Goal: Check status: Check status

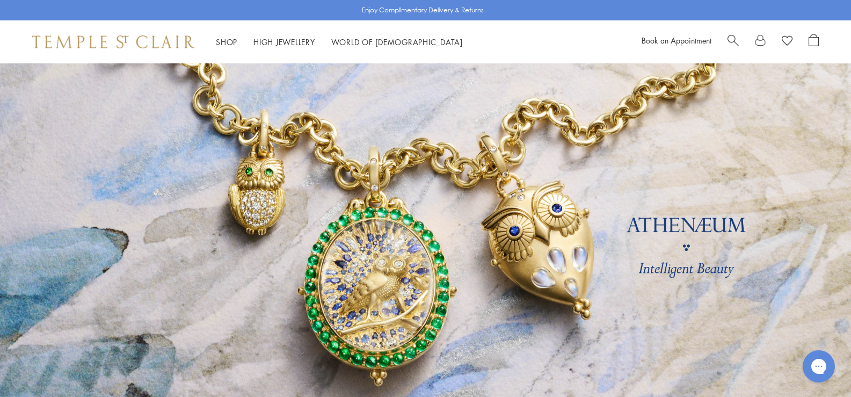
scroll to position [644, 0]
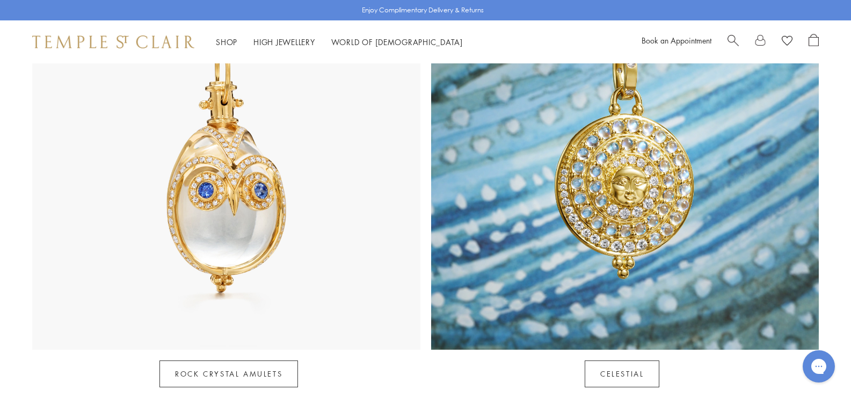
click at [207, 222] on img at bounding box center [226, 155] width 388 height 388
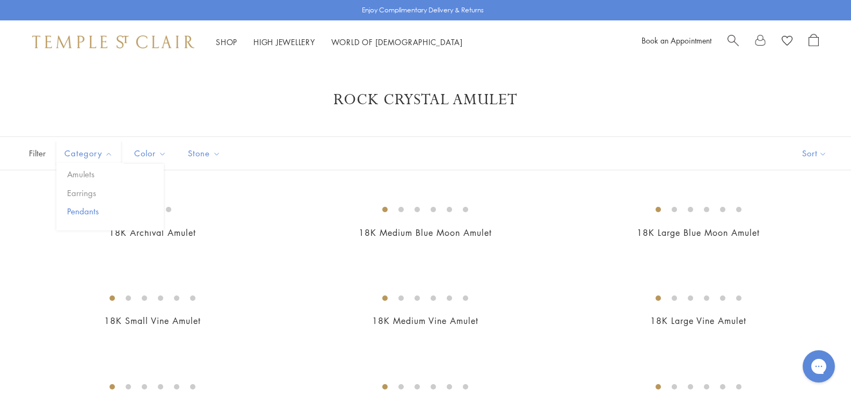
click at [84, 208] on button "Pendants" at bounding box center [113, 211] width 99 height 12
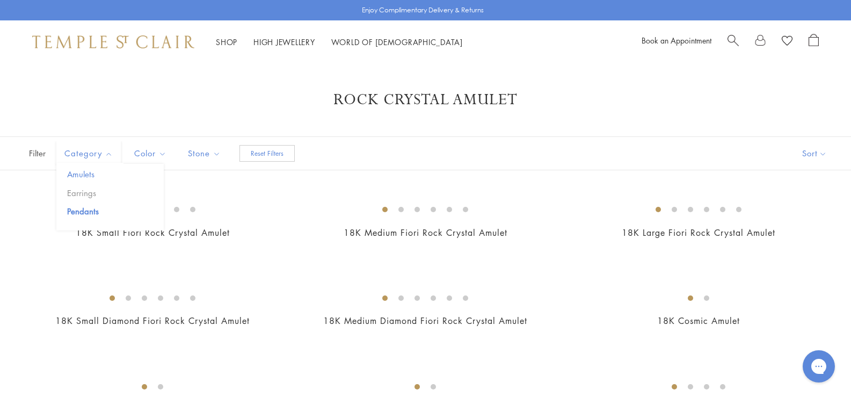
click at [82, 176] on button "Amulets" at bounding box center [113, 174] width 99 height 12
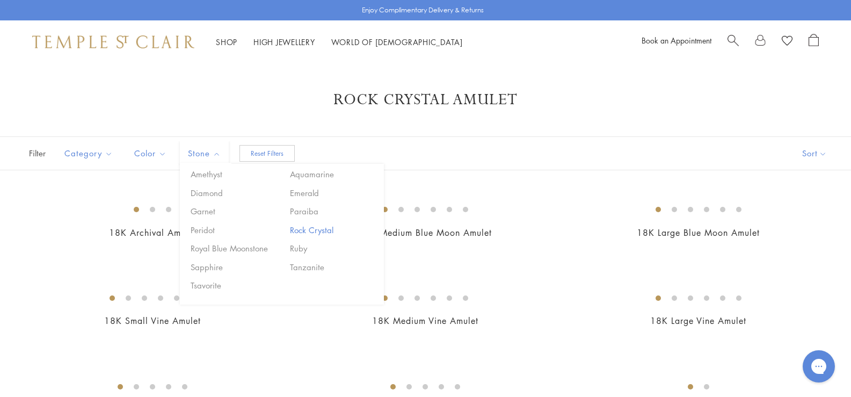
click at [320, 229] on button "Rock Crystal" at bounding box center [332, 230] width 91 height 12
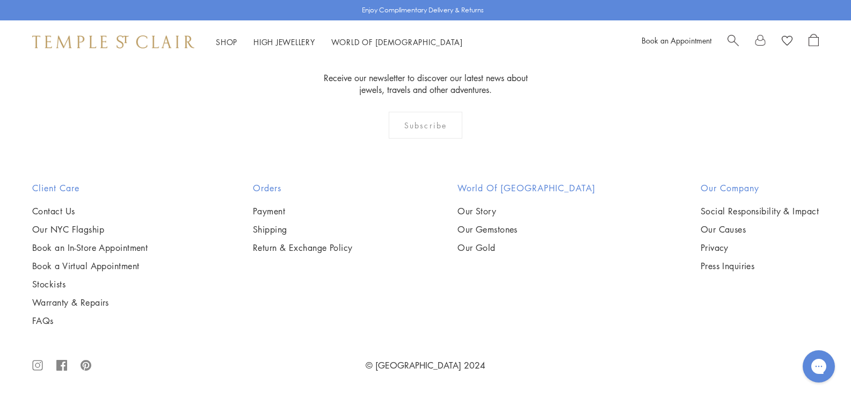
scroll to position [4401, 0]
click at [293, 40] on link "High Jewellery High Jewellery" at bounding box center [284, 41] width 62 height 11
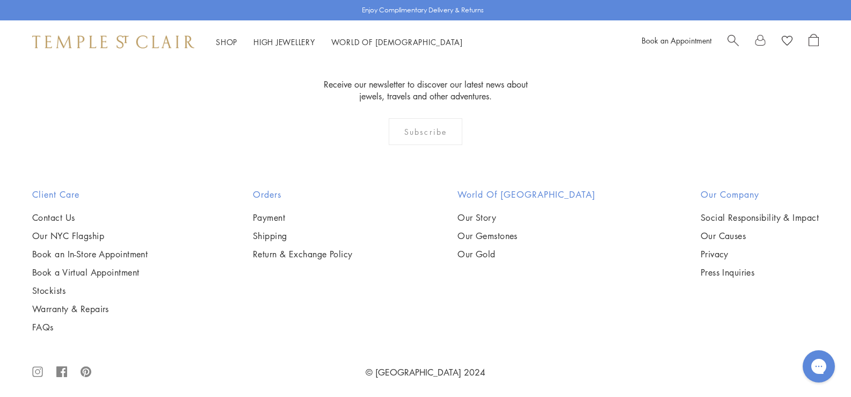
scroll to position [1269, 0]
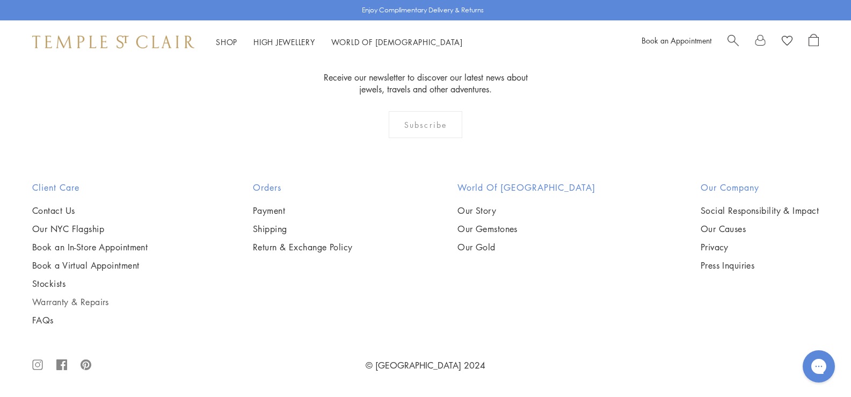
click at [86, 302] on link "Warranty & Repairs" at bounding box center [89, 302] width 115 height 12
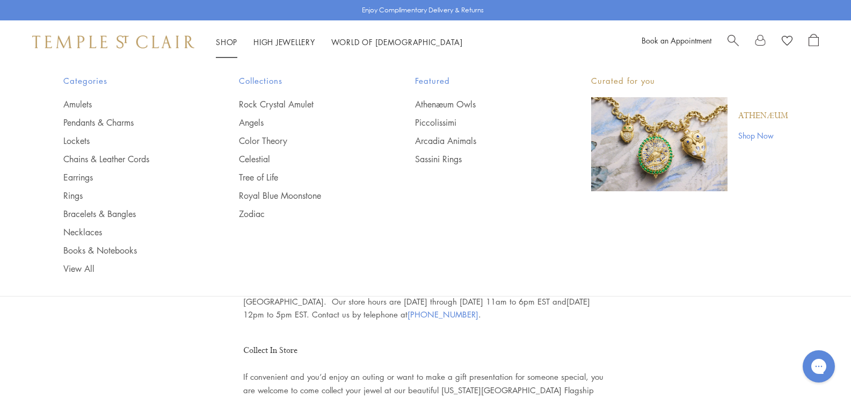
click at [233, 43] on link "Shop Shop" at bounding box center [226, 41] width 21 height 11
click at [86, 121] on link "Pendants & Charms" at bounding box center [129, 122] width 133 height 12
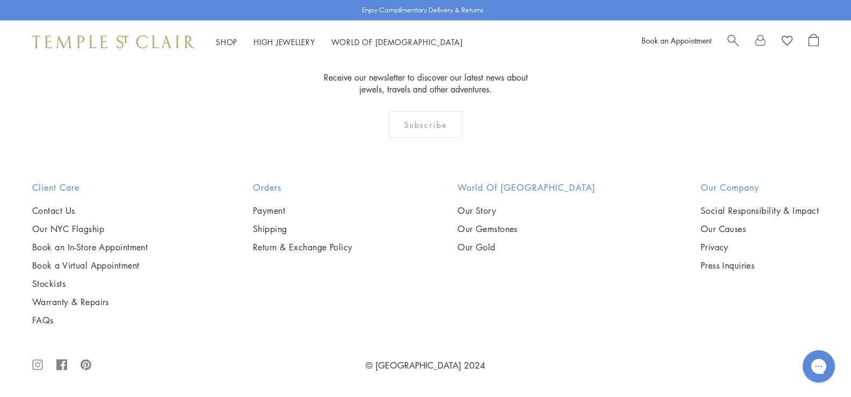
scroll to position [6924, 0]
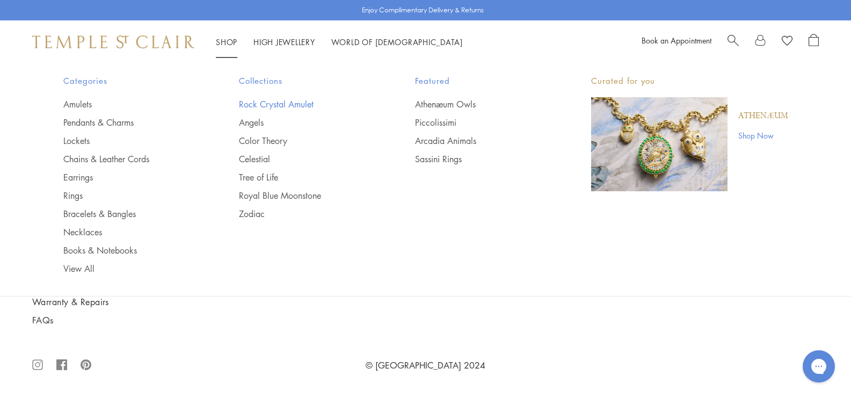
click at [295, 104] on link "Rock Crystal Amulet" at bounding box center [305, 104] width 133 height 12
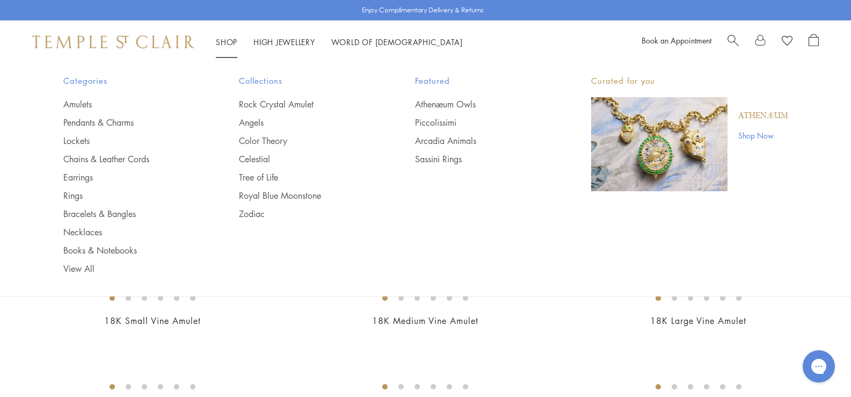
click at [730, 40] on span "Search" at bounding box center [732, 39] width 11 height 11
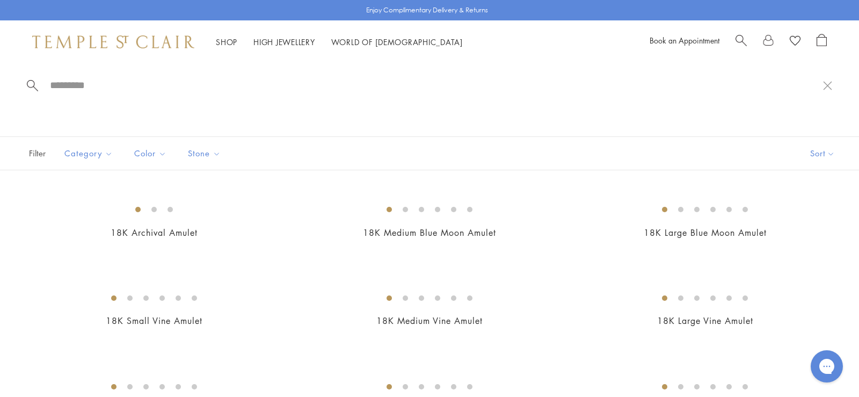
click at [742, 42] on span "Search" at bounding box center [740, 39] width 11 height 11
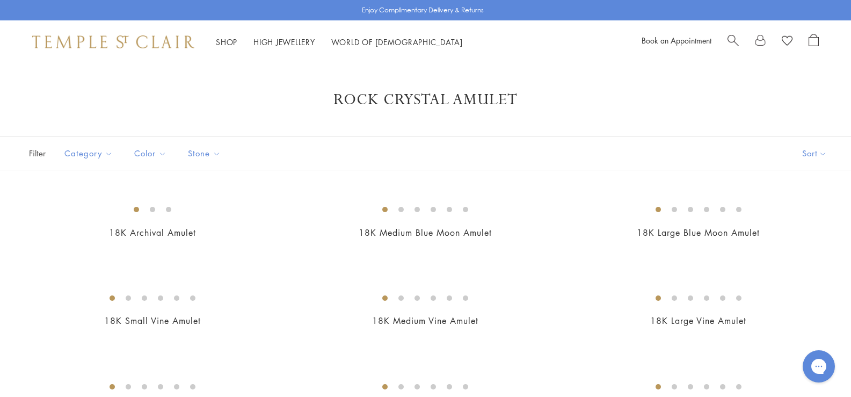
click at [728, 39] on span "Search" at bounding box center [732, 39] width 11 height 11
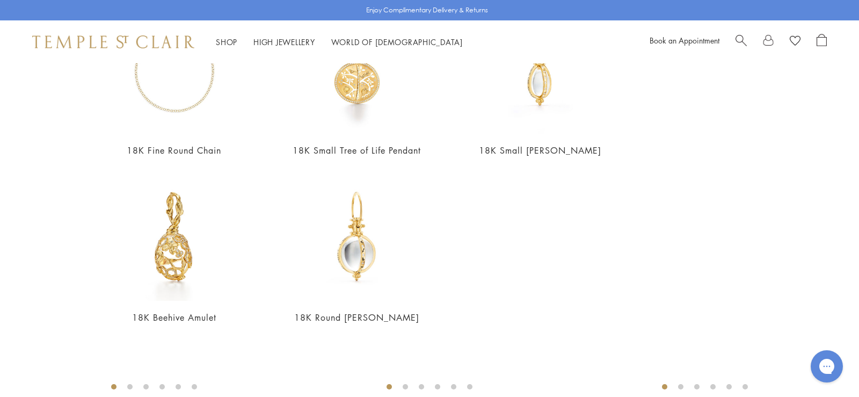
scroll to position [355, 0]
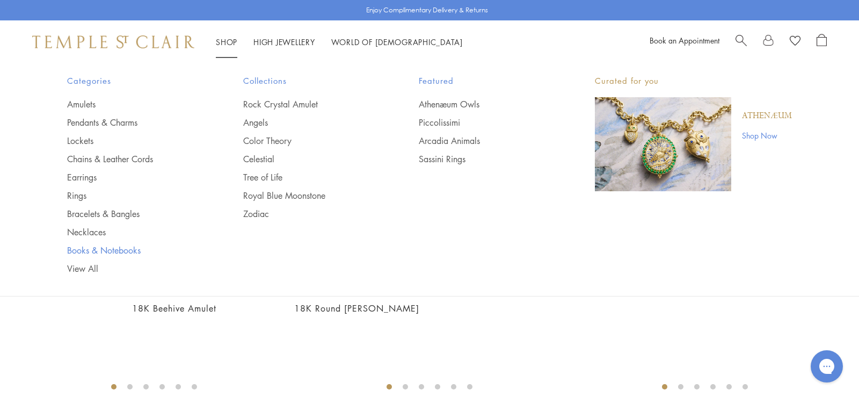
type input "**********"
click at [91, 251] on link "Books & Notebooks" at bounding box center [133, 250] width 133 height 12
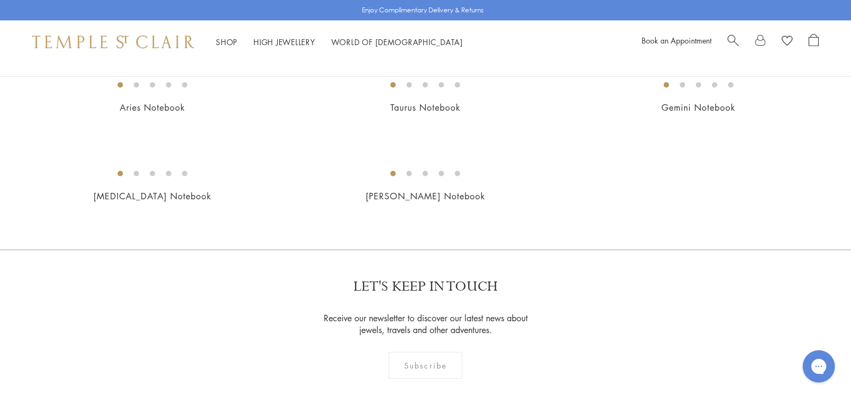
scroll to position [429, 0]
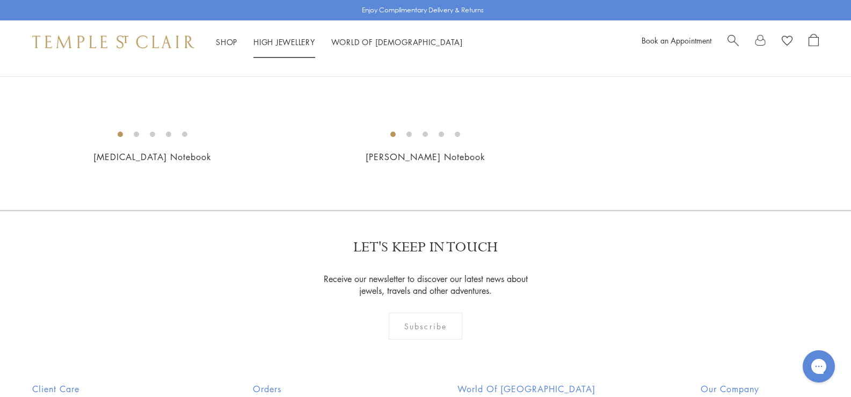
click at [287, 39] on link "High Jewellery High Jewellery" at bounding box center [284, 41] width 62 height 11
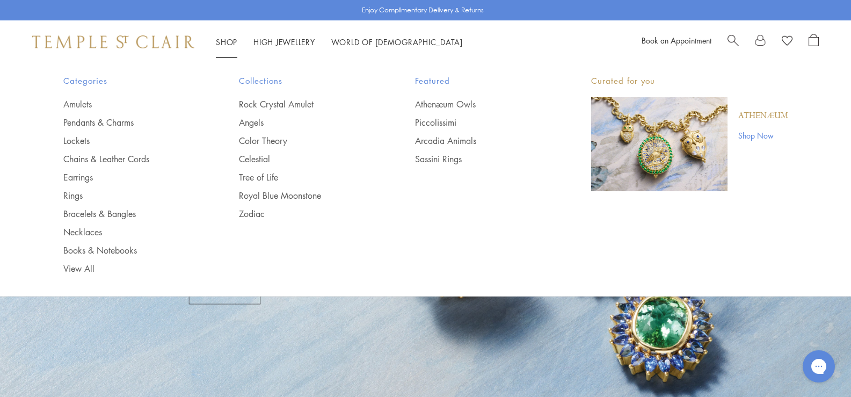
click at [759, 41] on link at bounding box center [760, 42] width 11 height 16
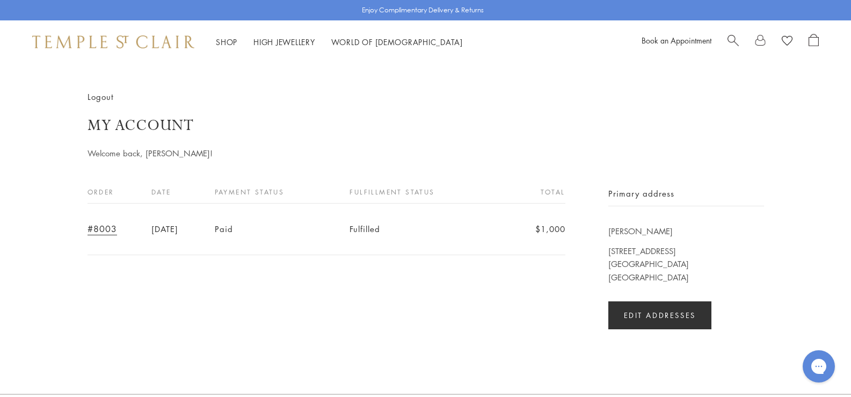
click at [104, 226] on link "#8003" at bounding box center [102, 229] width 30 height 12
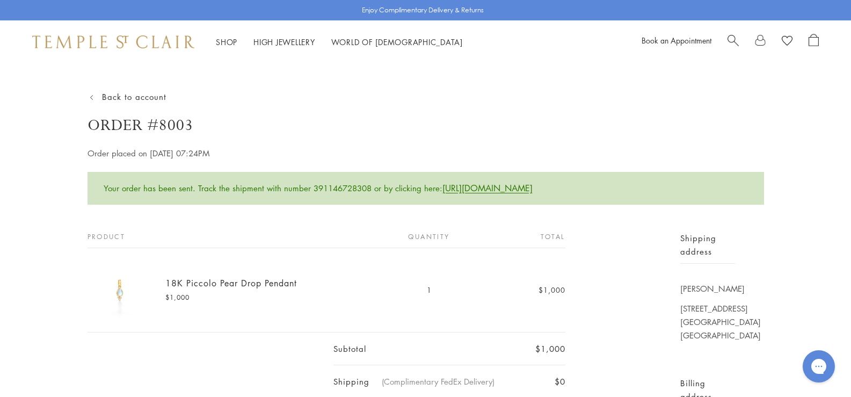
click at [119, 293] on img at bounding box center [119, 290] width 64 height 64
click at [176, 282] on link "18K Piccolo Pear Drop Pendant" at bounding box center [230, 283] width 131 height 12
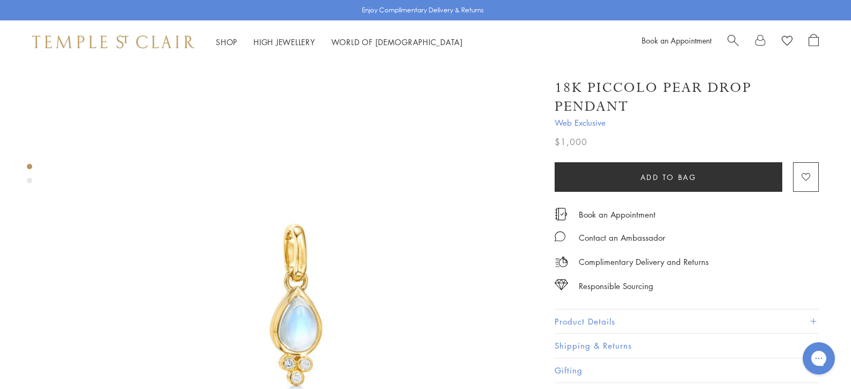
click at [554, 309] on button "Product Details" at bounding box center [686, 321] width 264 height 24
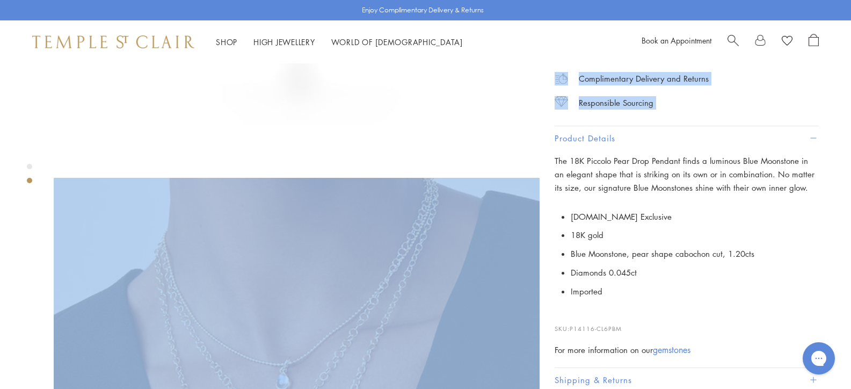
scroll to position [523, 0]
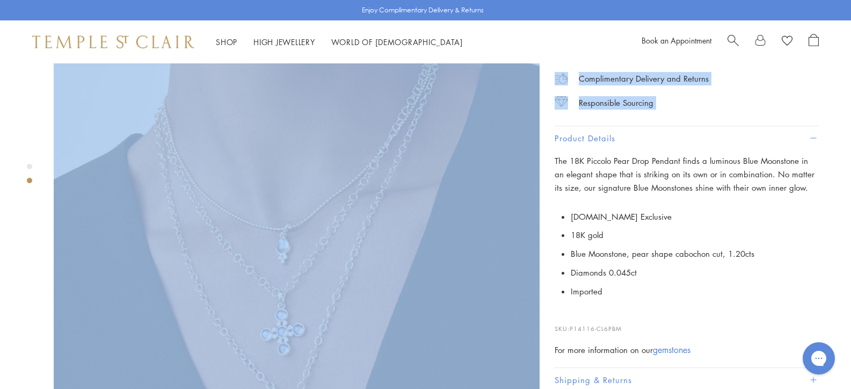
drag, startPoint x: 452, startPoint y: 183, endPoint x: 612, endPoint y: 164, distance: 161.1
click at [612, 164] on div "18K Piccolo Pear Drop Pendant Web Exclusive $1,000 The 18K Piccolo Pear Drop Pe…" at bounding box center [678, 151] width 279 height 532
copy div "Product Details The 18K Piccolo Pear Drop Pendant finds a luminous Blue Moonsto…"
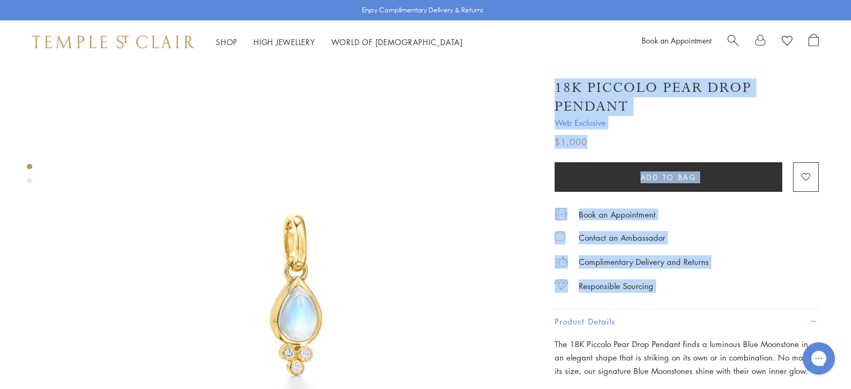
scroll to position [0, 0]
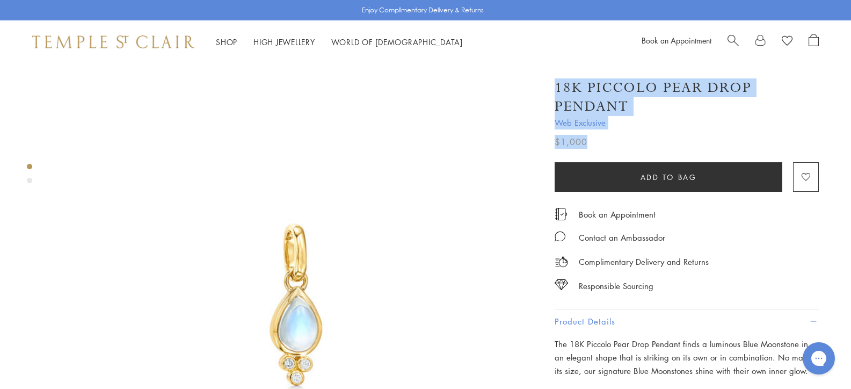
drag, startPoint x: 454, startPoint y: 83, endPoint x: 543, endPoint y: 118, distance: 95.5
click at [543, 118] on div "18K Piccolo Pear Drop Pendant Web Exclusive $1,000 The 18K Piccolo Pear Drop Pe…" at bounding box center [678, 334] width 279 height 532
copy div "18K Piccolo Pear Drop Pendant Web Exclusive $1,000"
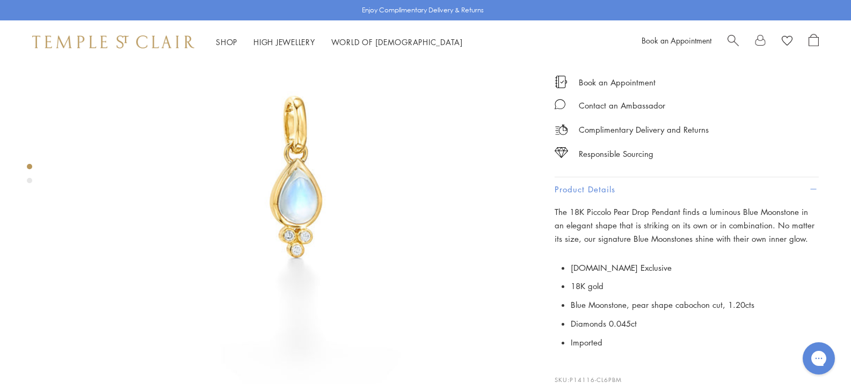
scroll to position [161, 0]
